Goal: Find specific page/section: Find specific page/section

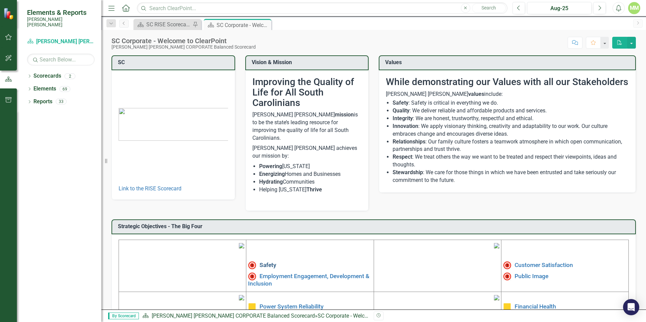
click at [270, 262] on link "Safety" at bounding box center [267, 265] width 17 height 7
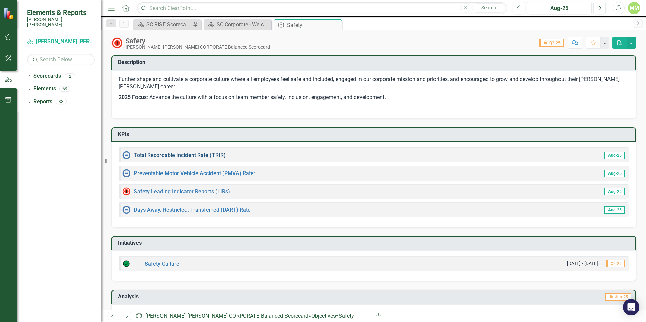
click at [166, 155] on link "Total Recordable Incident Rate (TRIR)" at bounding box center [180, 155] width 92 height 6
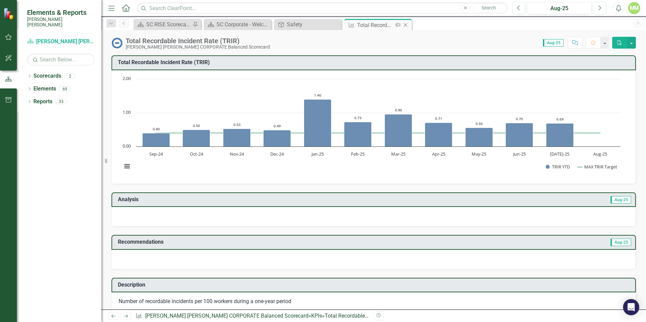
click at [406, 24] on icon "Close" at bounding box center [405, 24] width 7 height 5
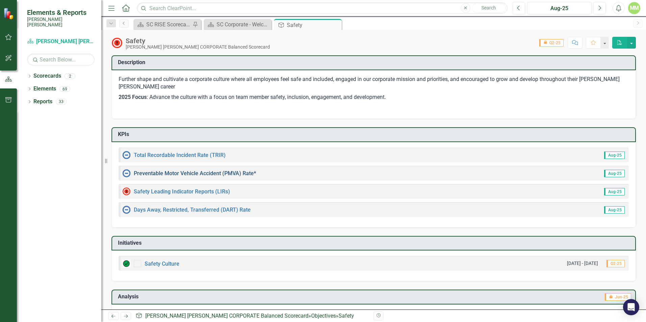
click at [206, 174] on link "Preventable Motor Vehicle Accident (PMVA) Rate*" at bounding box center [195, 173] width 122 height 6
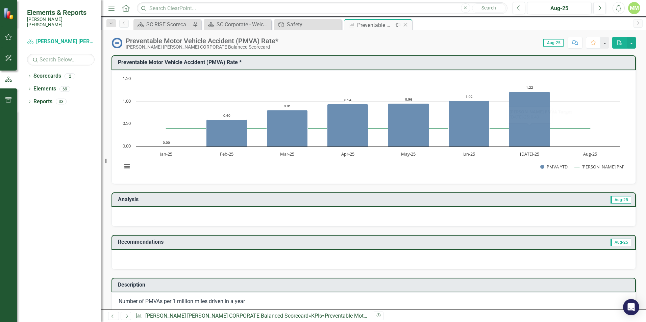
click at [407, 24] on icon "Close" at bounding box center [405, 24] width 7 height 5
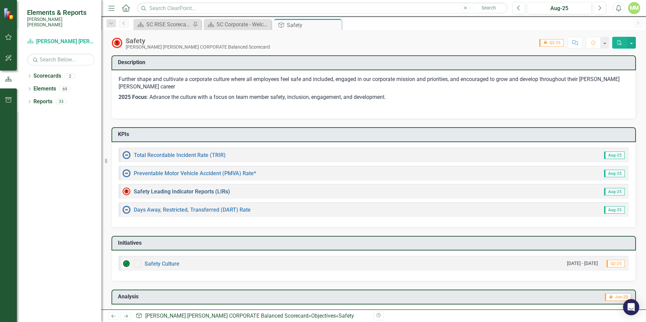
click at [191, 193] on link "Safety Leading Indicator Reports (LIRs)" at bounding box center [182, 191] width 96 height 6
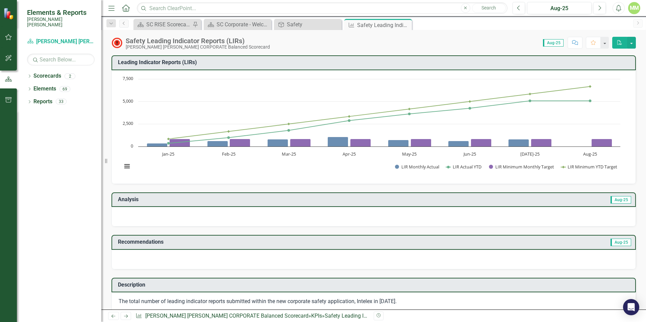
click at [0, 0] on icon "Close" at bounding box center [0, 0] width 0 height 0
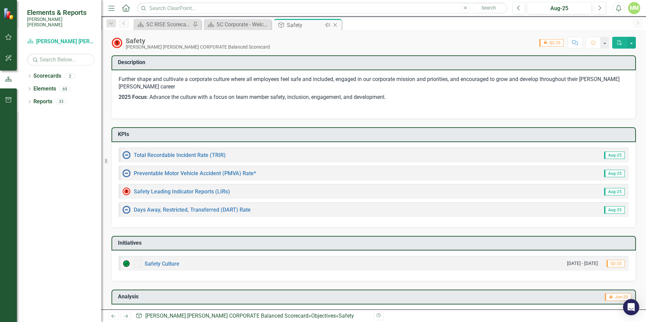
click at [334, 24] on icon at bounding box center [335, 25] width 4 height 4
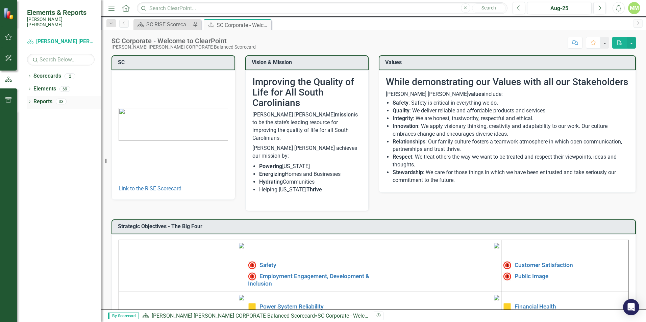
click at [30, 101] on icon "Dropdown" at bounding box center [29, 103] width 5 height 4
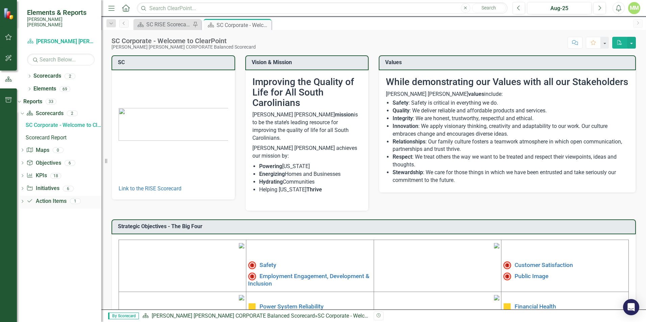
click at [25, 200] on icon "Dropdown" at bounding box center [22, 202] width 5 height 4
click at [54, 174] on link "Action Item Action Items" at bounding box center [46, 178] width 40 height 8
click at [81, 175] on div "1" at bounding box center [75, 178] width 11 height 6
click at [57, 186] on div "Action Items" at bounding box center [64, 189] width 76 height 6
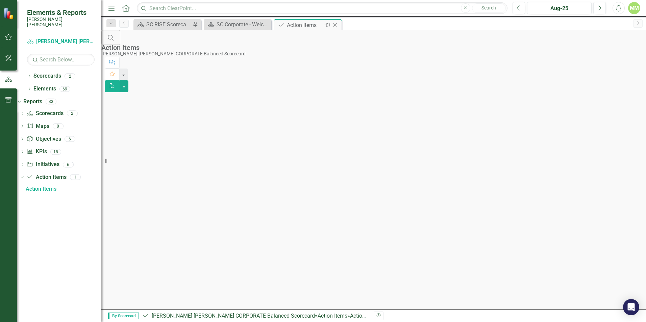
click at [336, 23] on icon "Close" at bounding box center [335, 24] width 7 height 5
